Goal: Task Accomplishment & Management: Manage account settings

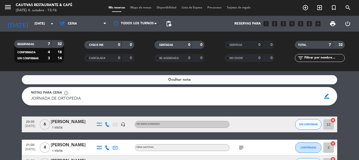
click at [351, 93] on service-notes "Ocultar nota Notas para cena info_outline JORNADA DE ORTOPEDIA JORNADA DE ORTOP…" at bounding box center [179, 90] width 359 height 30
click at [53, 24] on icon "arrow_drop_down" at bounding box center [52, 24] width 6 height 6
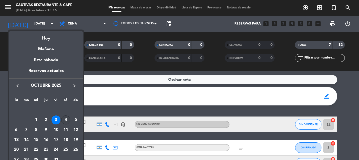
click at [65, 117] on div "4" at bounding box center [65, 119] width 9 height 9
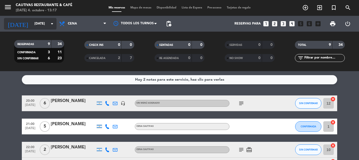
click at [52, 22] on icon "arrow_drop_down" at bounding box center [52, 24] width 6 height 6
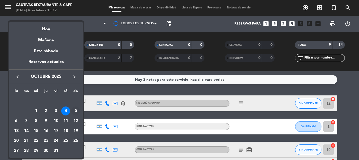
click at [78, 110] on div "5" at bounding box center [75, 110] width 9 height 9
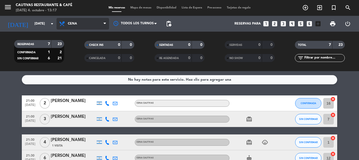
click at [105, 23] on icon at bounding box center [105, 24] width 2 height 4
click at [91, 44] on div "menu Cautivas Restaurante & Café [DATE] 4. octubre - 13:17 Mis reservas Mapa de…" at bounding box center [179, 35] width 359 height 71
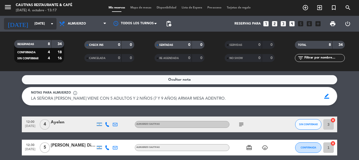
click at [49, 23] on input "[DATE]" at bounding box center [54, 23] width 44 height 9
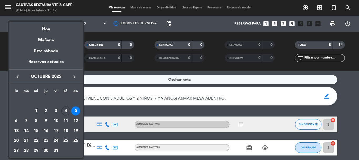
click at [65, 108] on div "4" at bounding box center [65, 110] width 9 height 9
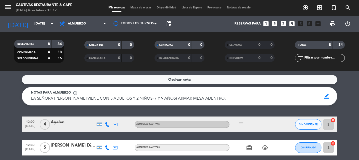
type input "[DATE]"
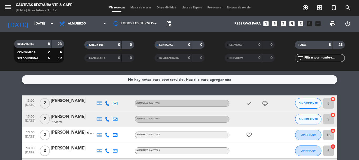
click at [56, 7] on div "Cautivas Restaurante & Café" at bounding box center [44, 5] width 57 height 5
click at [11, 7] on icon "menu" at bounding box center [8, 7] width 8 height 8
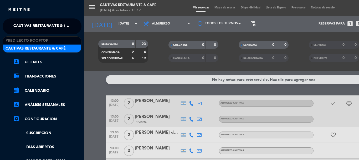
click at [65, 27] on span at bounding box center [69, 26] width 9 height 11
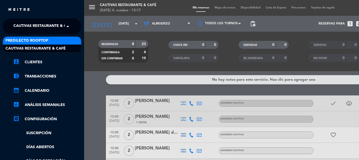
click at [49, 42] on div "Predilecto Rooftop" at bounding box center [42, 41] width 78 height 8
